Goal: Information Seeking & Learning: Learn about a topic

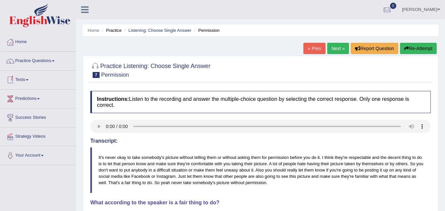
click at [28, 79] on span at bounding box center [27, 79] width 3 height 1
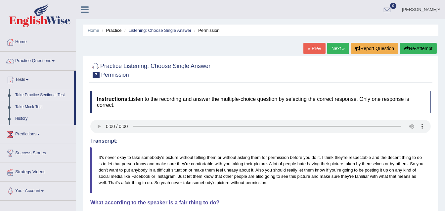
click at [38, 95] on link "Take Practice Sectional Test" at bounding box center [43, 95] width 62 height 12
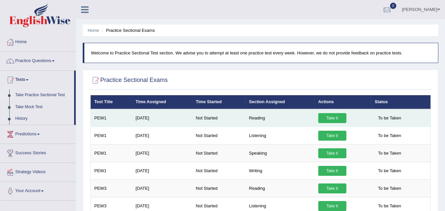
scroll to position [33, 0]
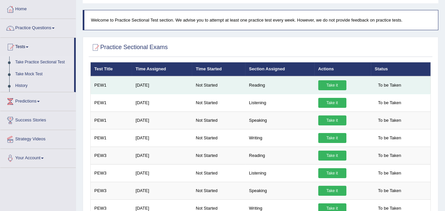
click at [151, 84] on td "Aug 11, 2025" at bounding box center [162, 85] width 60 height 18
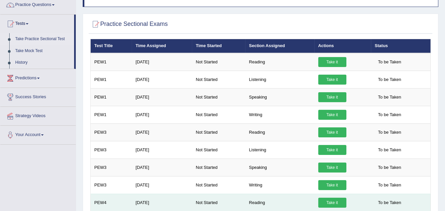
scroll to position [0, 0]
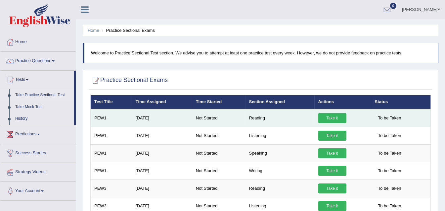
click at [330, 119] on link "Take it" at bounding box center [333, 118] width 28 height 10
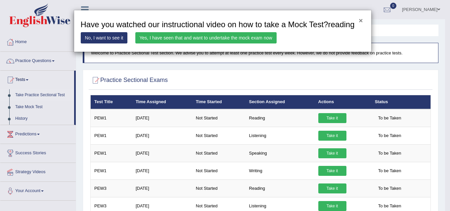
click at [362, 21] on button "×" at bounding box center [361, 20] width 4 height 7
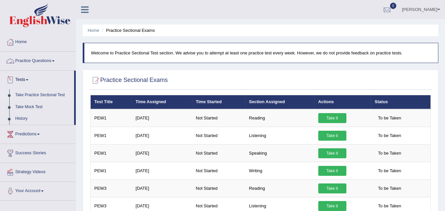
click at [58, 60] on link "Practice Questions" at bounding box center [37, 60] width 75 height 17
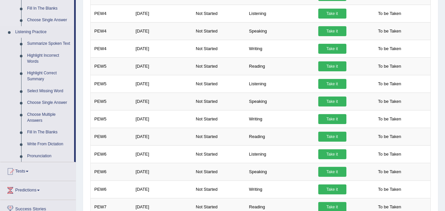
scroll to position [265, 0]
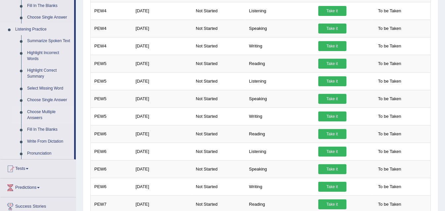
click at [38, 111] on link "Choose Multiple Answers" at bounding box center [49, 115] width 50 height 18
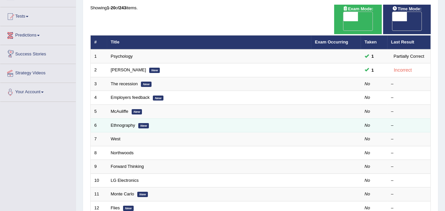
scroll to position [66, 0]
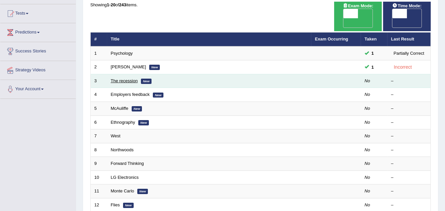
click at [125, 78] on link "The recession" at bounding box center [124, 80] width 27 height 5
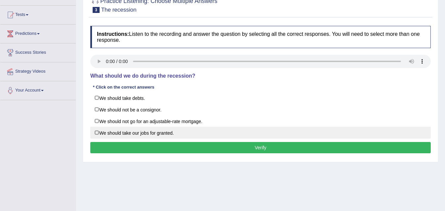
scroll to position [66, 0]
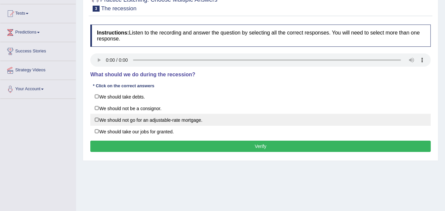
click at [95, 119] on label "We should not go for an adjustable-rate mortgage." at bounding box center [260, 120] width 341 height 12
checkbox input "true"
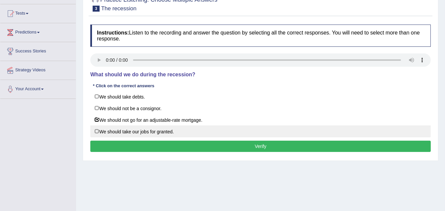
click at [97, 129] on label "We should take our jobs for granted." at bounding box center [260, 131] width 341 height 12
checkbox input "true"
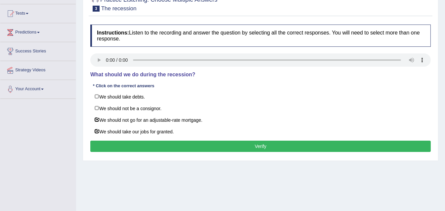
click at [268, 145] on button "Verify" at bounding box center [260, 145] width 341 height 11
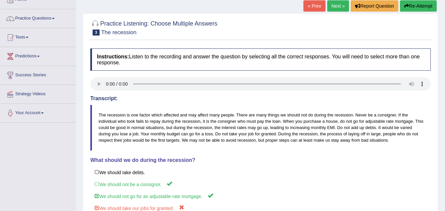
scroll to position [37, 0]
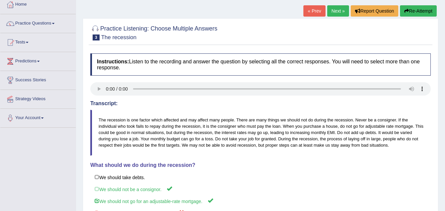
click at [339, 8] on link "Next »" at bounding box center [338, 10] width 22 height 11
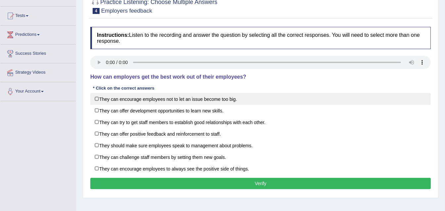
scroll to position [66, 0]
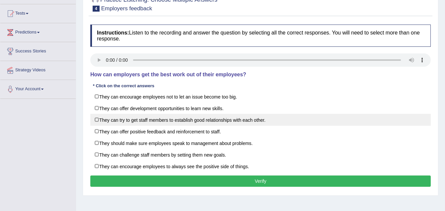
click at [96, 118] on label "They can try to get staff members to establish good relationships with each oth…" at bounding box center [260, 120] width 341 height 12
checkbox input "true"
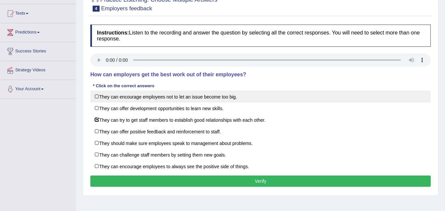
click at [99, 96] on label "They can encourage employees not to let an issue become too big." at bounding box center [260, 96] width 341 height 12
checkbox input "true"
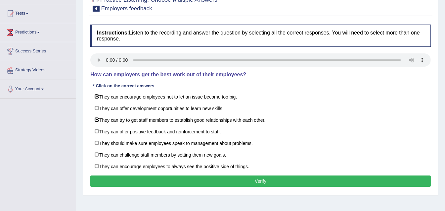
click at [254, 176] on button "Verify" at bounding box center [260, 180] width 341 height 11
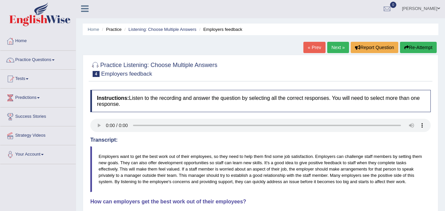
scroll to position [0, 0]
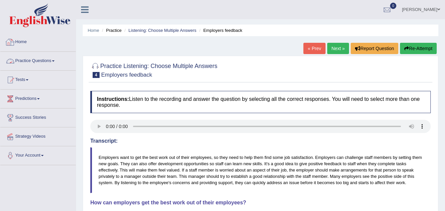
click at [55, 62] on link "Practice Questions" at bounding box center [37, 60] width 75 height 17
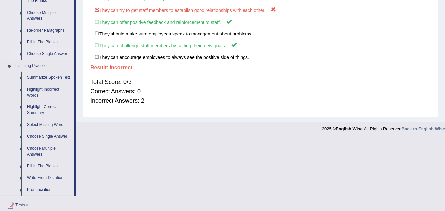
scroll to position [232, 0]
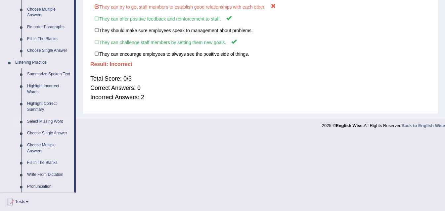
click at [48, 121] on link "Select Missing Word" at bounding box center [49, 122] width 50 height 12
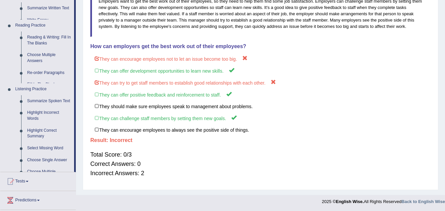
scroll to position [75, 0]
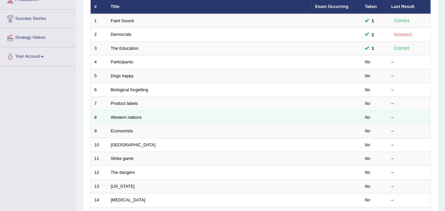
scroll to position [99, 0]
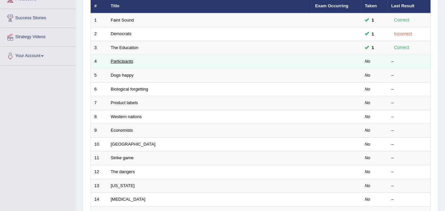
click at [124, 59] on link "Participants" at bounding box center [122, 61] width 23 height 5
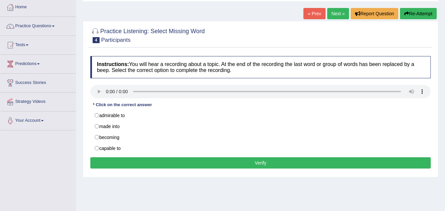
scroll to position [33, 0]
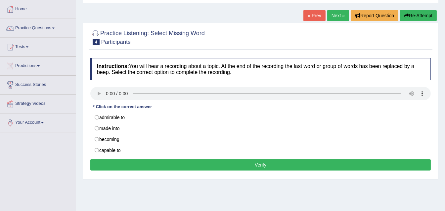
click at [263, 163] on button "Verify" at bounding box center [260, 164] width 341 height 11
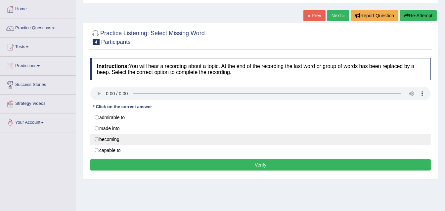
click at [96, 138] on label "becoming" at bounding box center [260, 138] width 341 height 11
radio input "true"
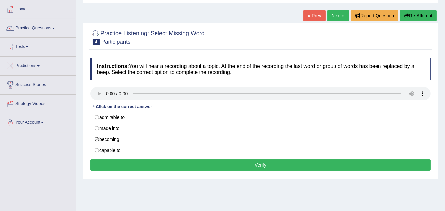
click at [263, 162] on button "Verify" at bounding box center [260, 164] width 341 height 11
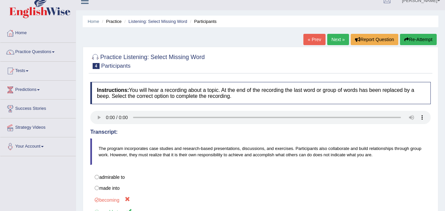
scroll to position [0, 0]
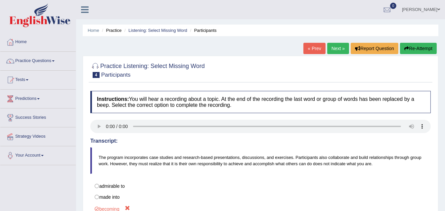
click at [333, 45] on link "Next »" at bounding box center [338, 48] width 22 height 11
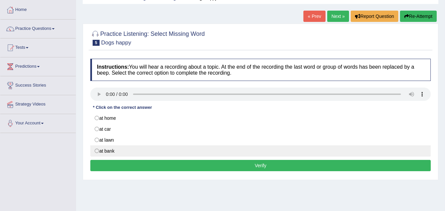
scroll to position [33, 0]
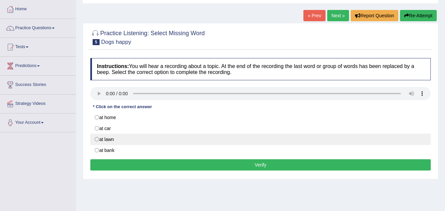
click at [97, 139] on label "at lawn" at bounding box center [260, 138] width 341 height 11
radio input "true"
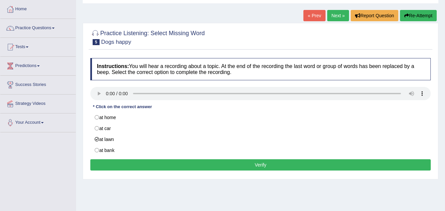
click at [266, 163] on button "Verify" at bounding box center [260, 164] width 341 height 11
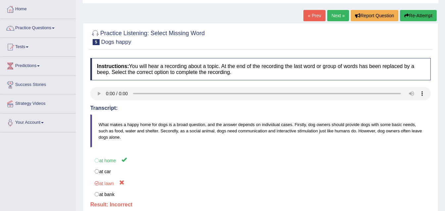
click at [337, 15] on link "Next »" at bounding box center [338, 15] width 22 height 11
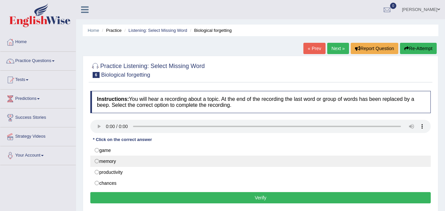
click at [101, 158] on label "memory" at bounding box center [260, 160] width 341 height 11
radio input "true"
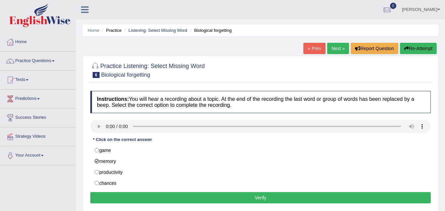
click at [262, 196] on button "Verify" at bounding box center [260, 197] width 341 height 11
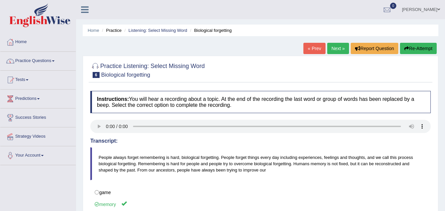
click at [57, 60] on link "Practice Questions" at bounding box center [37, 60] width 75 height 17
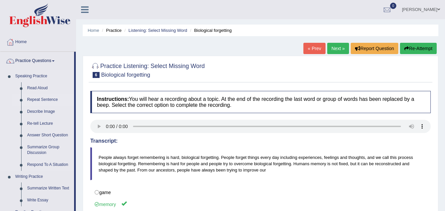
click at [45, 99] on link "Repeat Sentence" at bounding box center [49, 100] width 50 height 12
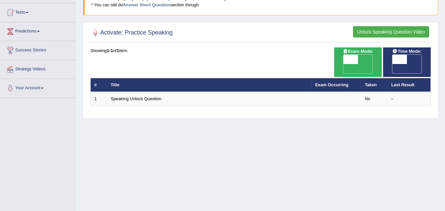
scroll to position [66, 0]
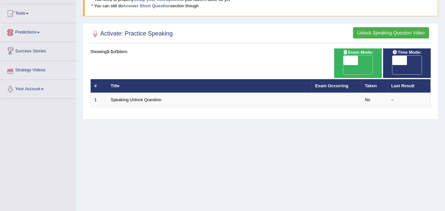
click at [40, 32] on span at bounding box center [38, 32] width 3 height 1
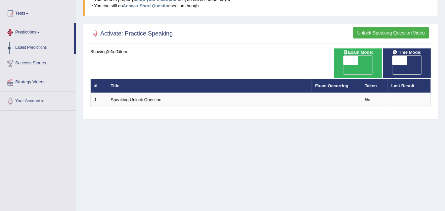
click at [41, 33] on link "Predictions" at bounding box center [37, 31] width 74 height 17
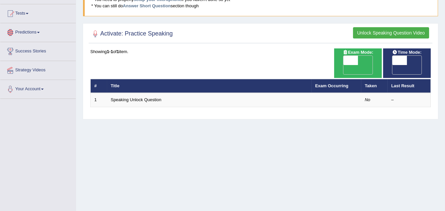
click at [40, 32] on span at bounding box center [38, 32] width 3 height 1
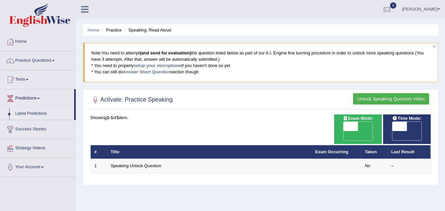
scroll to position [0, 0]
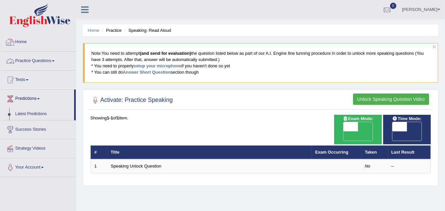
click at [54, 61] on span at bounding box center [53, 60] width 3 height 1
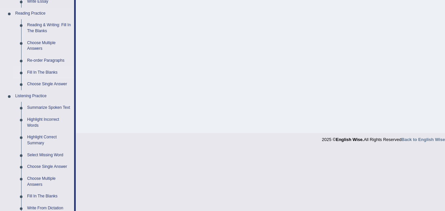
scroll to position [199, 0]
click at [40, 108] on link "Summarize Spoken Text" at bounding box center [49, 107] width 50 height 12
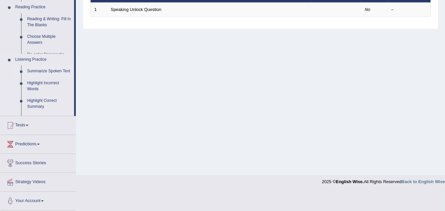
scroll to position [137, 0]
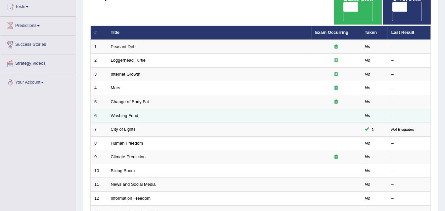
scroll to position [66, 0]
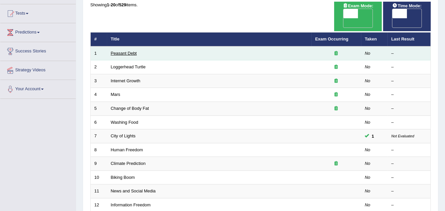
click at [122, 51] on link "Peasant Debt" at bounding box center [124, 53] width 26 height 5
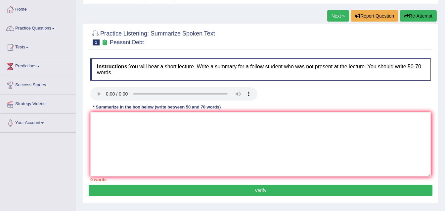
scroll to position [33, 0]
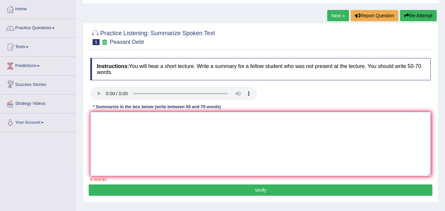
click at [103, 119] on textarea at bounding box center [260, 144] width 341 height 64
click at [157, 105] on div "* Summarize in the box below (write between 50 and 70 words)" at bounding box center [156, 106] width 133 height 6
click at [195, 123] on textarea "The speaker provided a comprehensive over" at bounding box center [260, 144] width 341 height 64
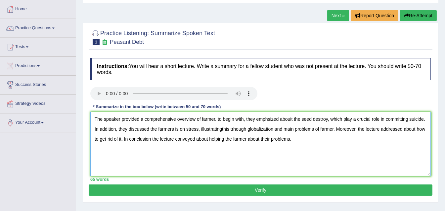
click at [218, 118] on textarea "The speaker provided a comprehensive overview of farmer. to begin with, they em…" at bounding box center [260, 144] width 341 height 64
click at [270, 118] on textarea "The speaker provided a comprehensive overview of farmer. To begin with, they em…" at bounding box center [260, 144] width 341 height 64
click at [269, 118] on textarea "The speaker provided a comprehensive overview of farmer. To begin with, they em…" at bounding box center [260, 144] width 341 height 64
click at [295, 119] on textarea "The speaker provided a comprehensive overview of farmer. To begin with, they em…" at bounding box center [260, 144] width 341 height 64
click at [190, 128] on textarea "The speaker provided a comprehensive overview of farmer. To begin with, they em…" at bounding box center [260, 144] width 341 height 64
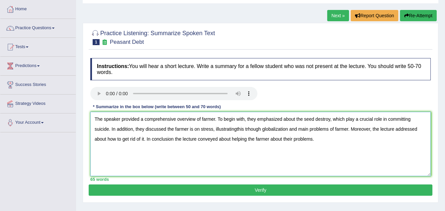
click at [236, 128] on textarea "The speaker provided a comprehensive overview of farmer. To begin with, they em…" at bounding box center [260, 144] width 341 height 64
click at [249, 129] on textarea "The speaker provided a comprehensive overview of farmer. To begin with, they em…" at bounding box center [260, 144] width 341 height 64
click at [251, 129] on textarea "The speaker provided a comprehensive overview of farmer. To begin with, they em…" at bounding box center [260, 144] width 341 height 64
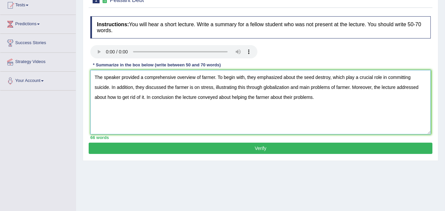
scroll to position [99, 0]
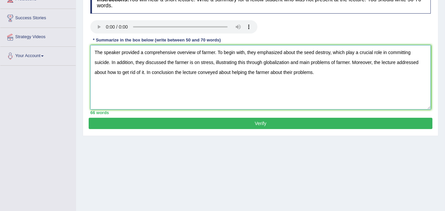
type textarea "The speaker provided a comprehensive overview of farmer. To begin with, they em…"
click at [262, 124] on button "Verify" at bounding box center [261, 123] width 344 height 11
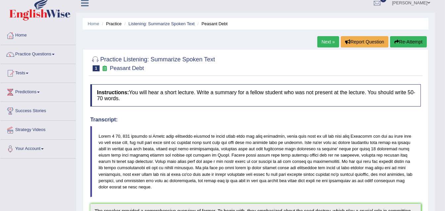
scroll to position [0, 0]
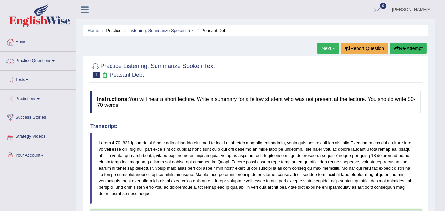
click at [55, 60] on span at bounding box center [53, 60] width 3 height 1
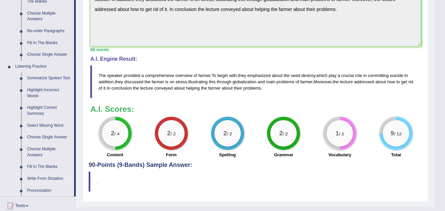
scroll to position [232, 0]
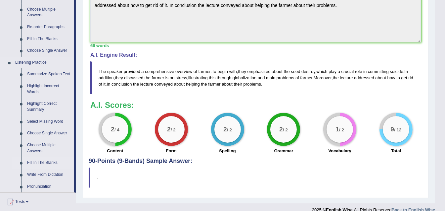
click at [43, 163] on link "Fill In The Blanks" at bounding box center [49, 163] width 50 height 12
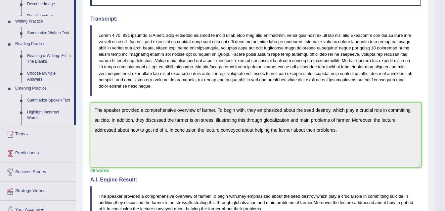
scroll to position [70, 0]
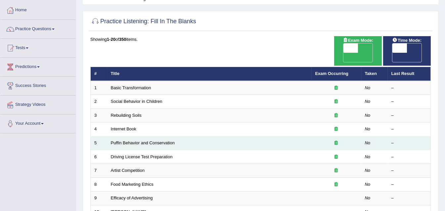
scroll to position [33, 0]
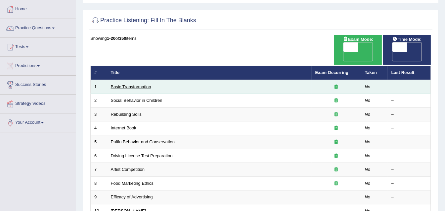
click at [137, 84] on link "Basic Transformation" at bounding box center [131, 86] width 40 height 5
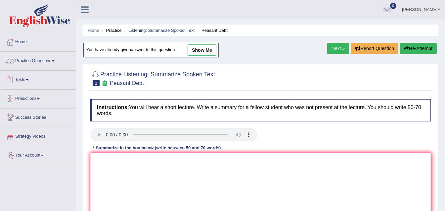
click at [55, 59] on link "Practice Questions" at bounding box center [37, 60] width 75 height 17
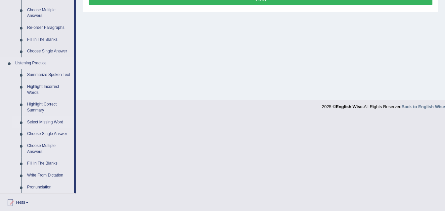
scroll to position [232, 0]
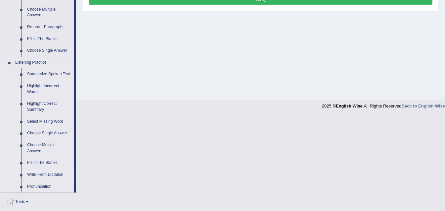
click at [45, 173] on link "Write From Dictation" at bounding box center [49, 175] width 50 height 12
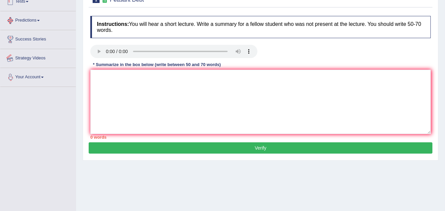
scroll to position [120, 0]
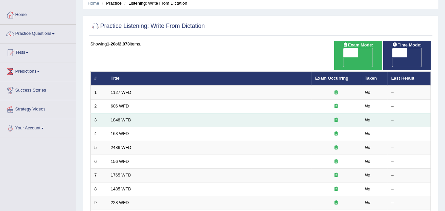
scroll to position [25, 0]
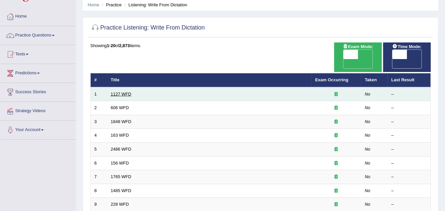
click at [124, 91] on link "1127 WFD" at bounding box center [121, 93] width 21 height 5
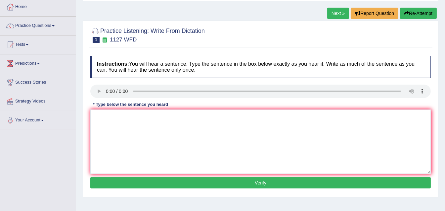
scroll to position [33, 0]
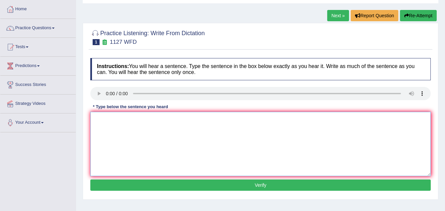
click at [117, 126] on textarea at bounding box center [260, 144] width 341 height 64
drag, startPoint x: 169, startPoint y: 118, endPoint x: 174, endPoint y: 131, distance: 14.8
click at [169, 119] on textarea "A university degree is a requirement to enter a profession professions" at bounding box center [260, 144] width 341 height 64
click at [271, 119] on textarea "A university degree is a requirement requirements to enter a profession profess…" at bounding box center [260, 144] width 341 height 64
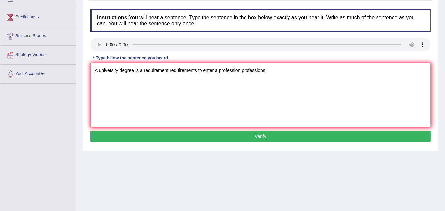
scroll to position [99, 0]
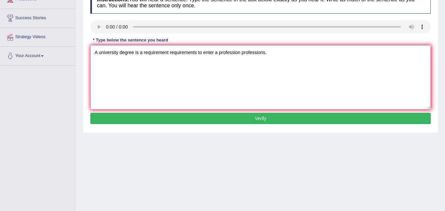
type textarea "A university degree is a requirement requirements to enter a profession profess…"
click at [266, 118] on button "Verify" at bounding box center [260, 118] width 341 height 11
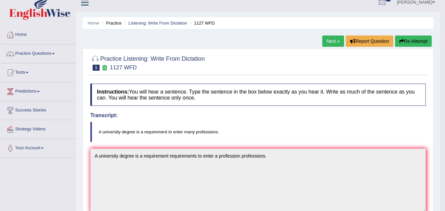
scroll to position [0, 0]
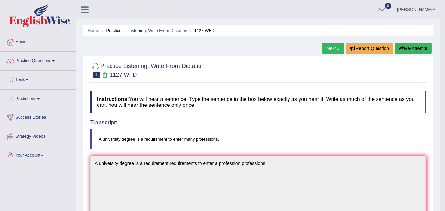
click at [335, 48] on link "Next »" at bounding box center [333, 48] width 22 height 11
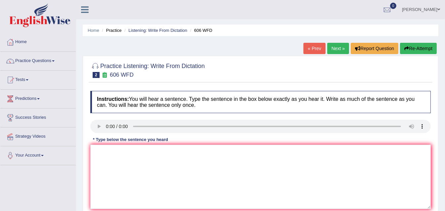
click at [336, 46] on link "Next »" at bounding box center [338, 48] width 22 height 11
